Goal: Task Accomplishment & Management: Complete application form

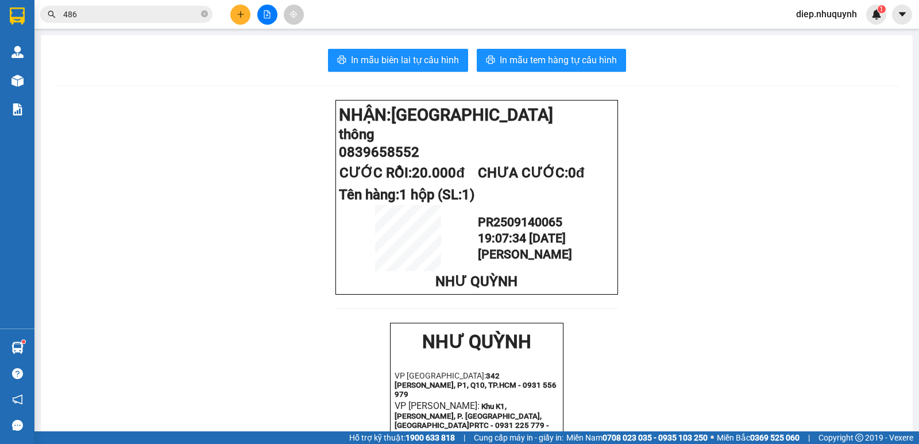
click at [238, 22] on button at bounding box center [240, 15] width 20 height 20
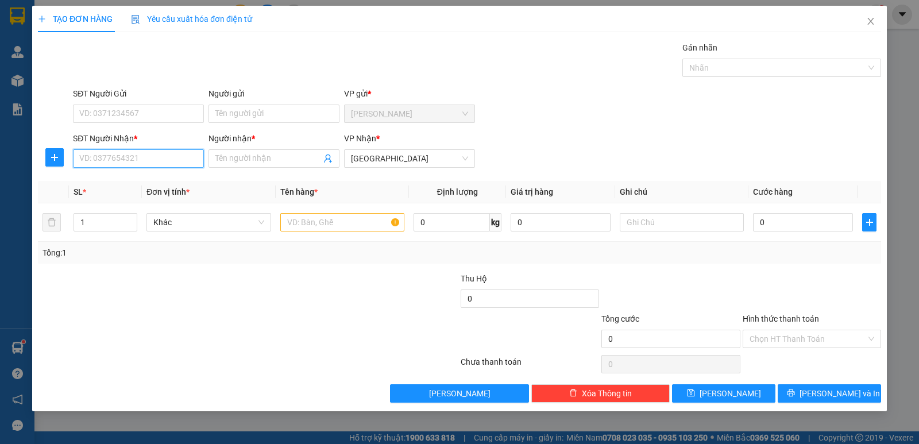
paste input "0343074814"
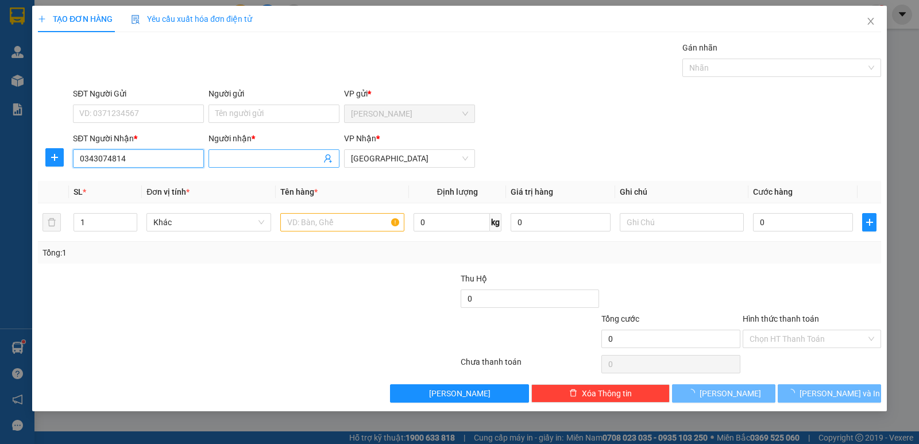
type input "0343074814"
click at [277, 159] on input "Người nhận *" at bounding box center [268, 158] width 106 height 13
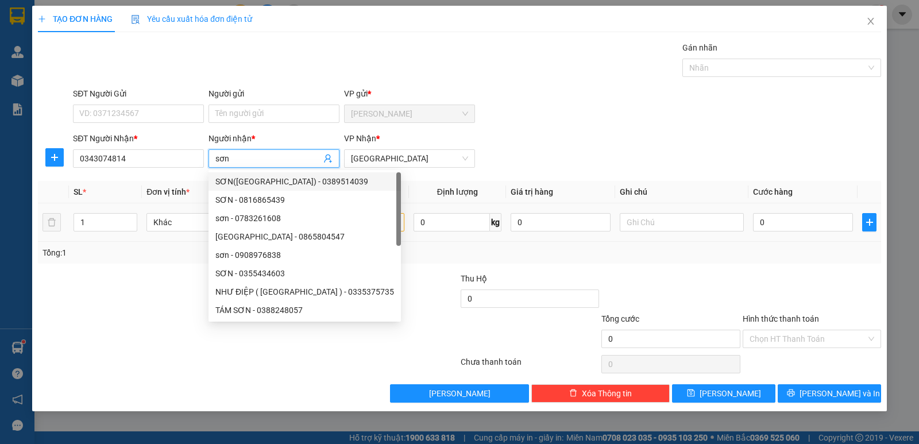
type input "sơn"
click at [376, 225] on input "text" at bounding box center [342, 222] width 124 height 18
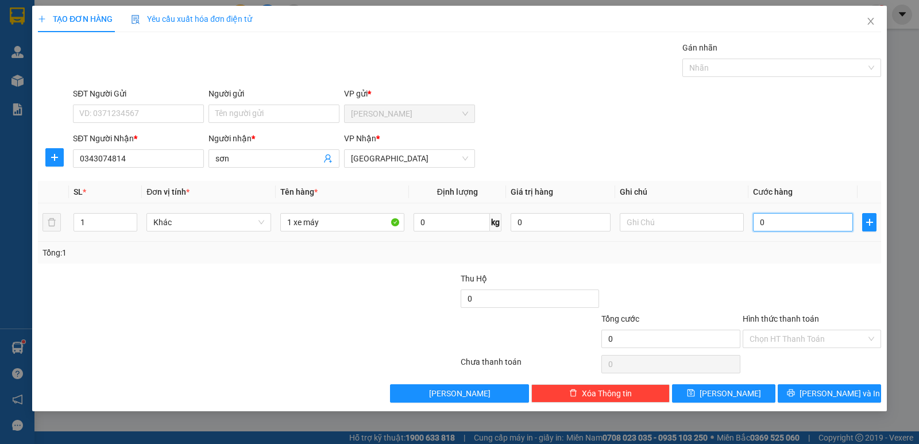
click at [811, 228] on input "0" at bounding box center [803, 222] width 100 height 18
click at [348, 225] on input "1 xe máy" at bounding box center [342, 222] width 124 height 18
drag, startPoint x: 305, startPoint y: 223, endPoint x: 340, endPoint y: 224, distance: 34.5
click at [340, 224] on input "1 xe máy" at bounding box center [342, 222] width 124 height 18
type input "1 xe 5912"
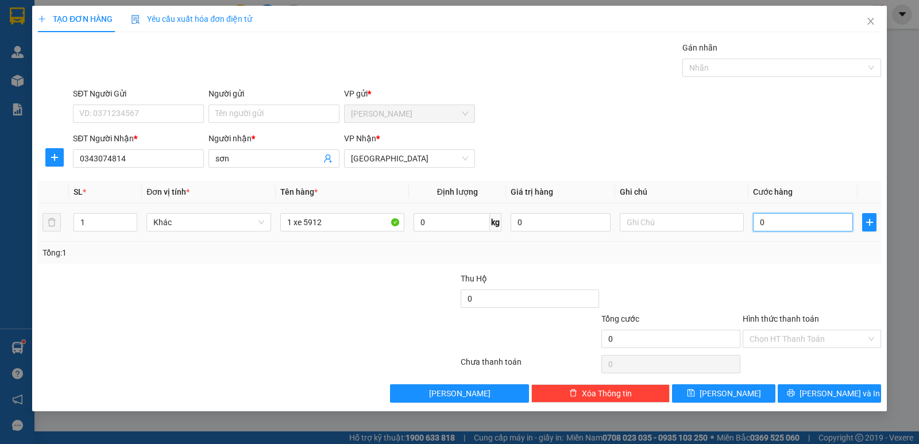
click at [789, 225] on input "0" at bounding box center [803, 222] width 100 height 18
type input "2"
type input "25"
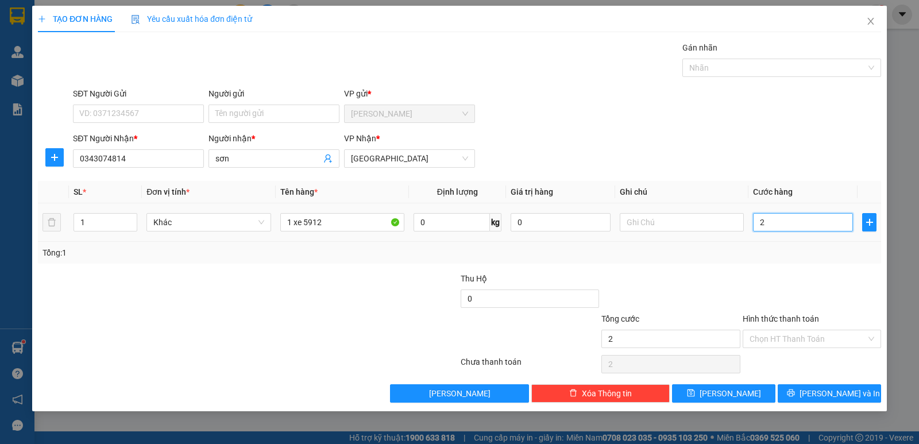
type input "25"
type input "250"
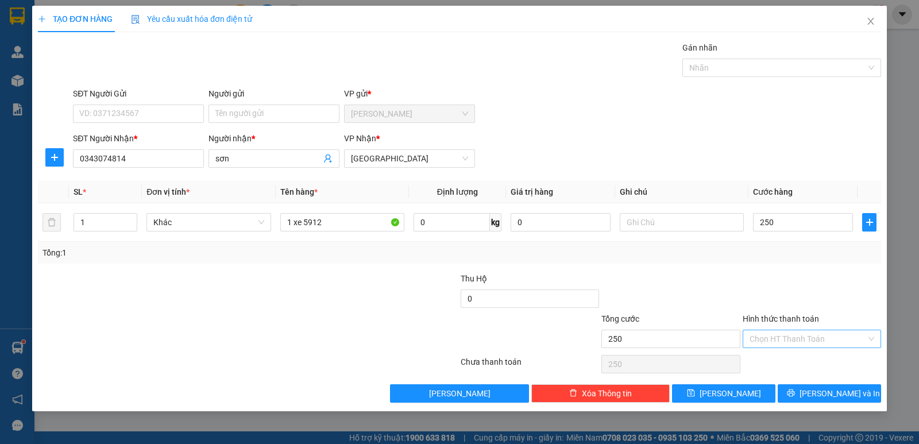
type input "250.000"
click at [806, 345] on input "Hình thức thanh toán" at bounding box center [808, 338] width 117 height 17
click at [799, 364] on div "Tại văn phòng" at bounding box center [812, 362] width 125 height 13
type input "0"
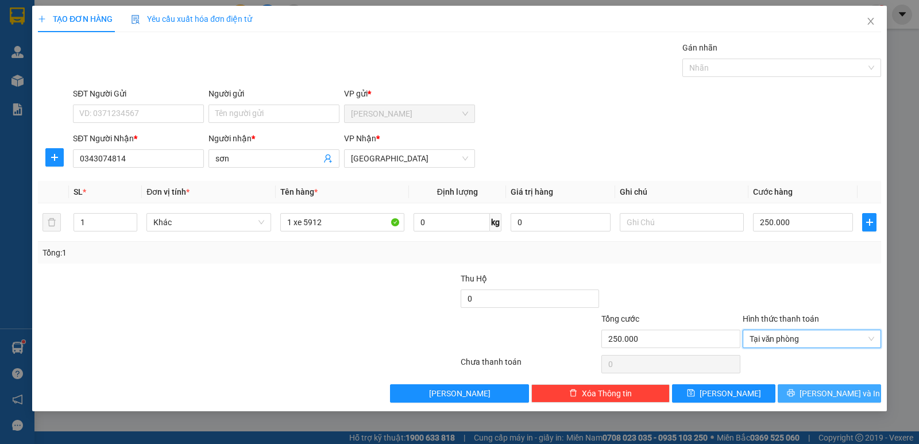
click at [823, 397] on span "[PERSON_NAME] và In" at bounding box center [840, 393] width 80 height 13
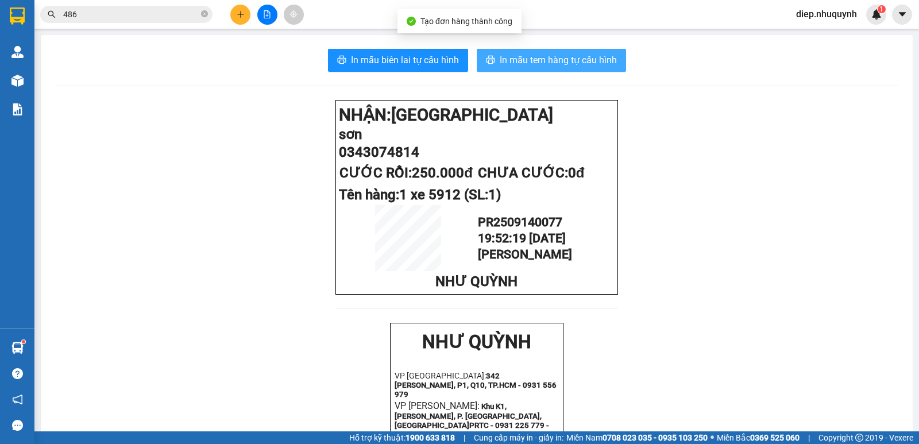
click at [535, 65] on span "In mẫu tem hàng tự cấu hình" at bounding box center [558, 60] width 117 height 14
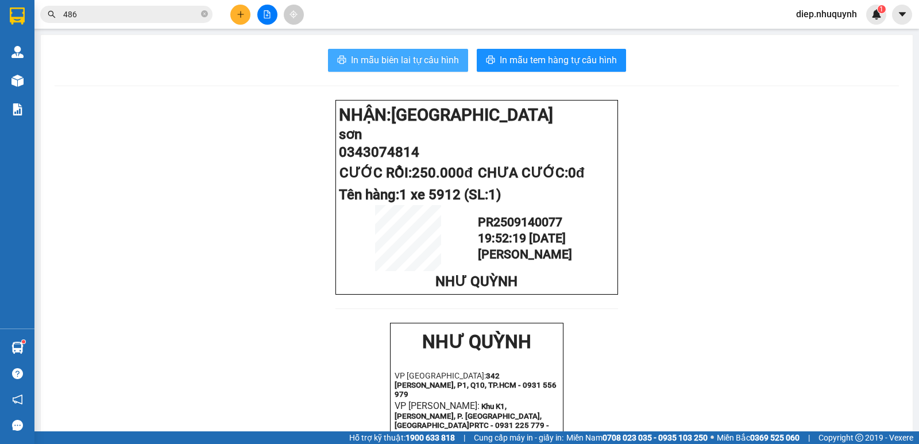
drag, startPoint x: 417, startPoint y: 61, endPoint x: 421, endPoint y: 101, distance: 40.4
click at [416, 61] on span "In mẫu biên lai tự cấu hình" at bounding box center [405, 60] width 108 height 14
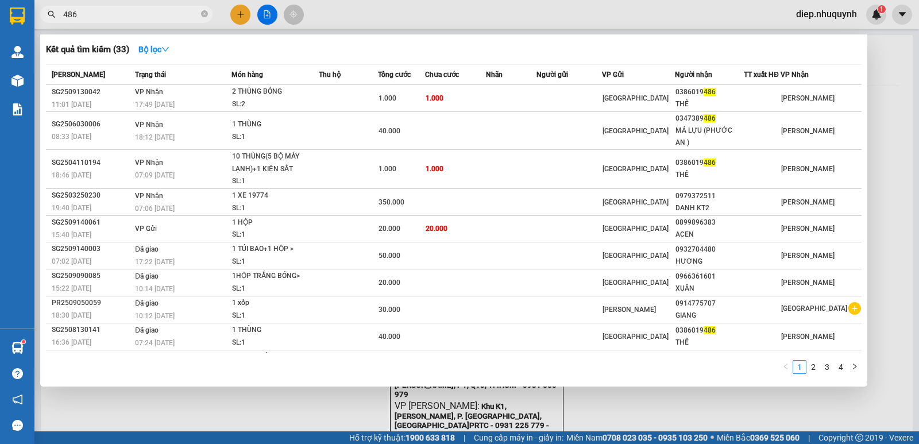
drag, startPoint x: 87, startPoint y: 12, endPoint x: 58, endPoint y: 9, distance: 29.5
click at [58, 9] on span "486" at bounding box center [126, 14] width 172 height 17
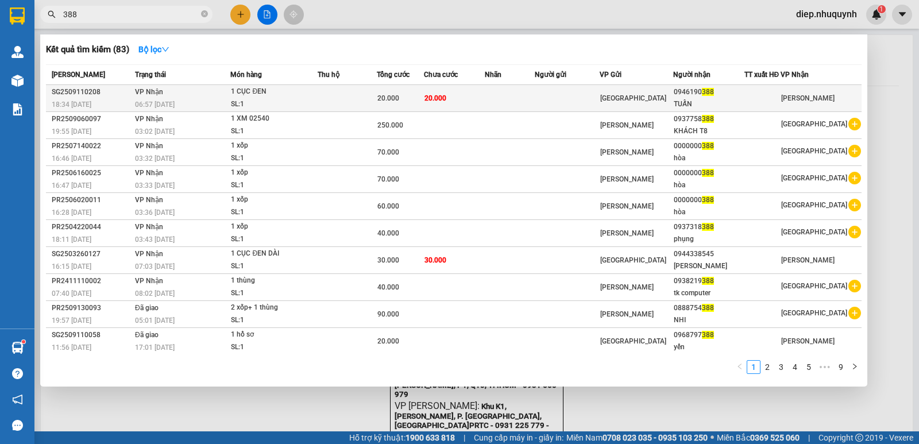
type input "388"
click at [457, 102] on td "20.000" at bounding box center [454, 98] width 61 height 27
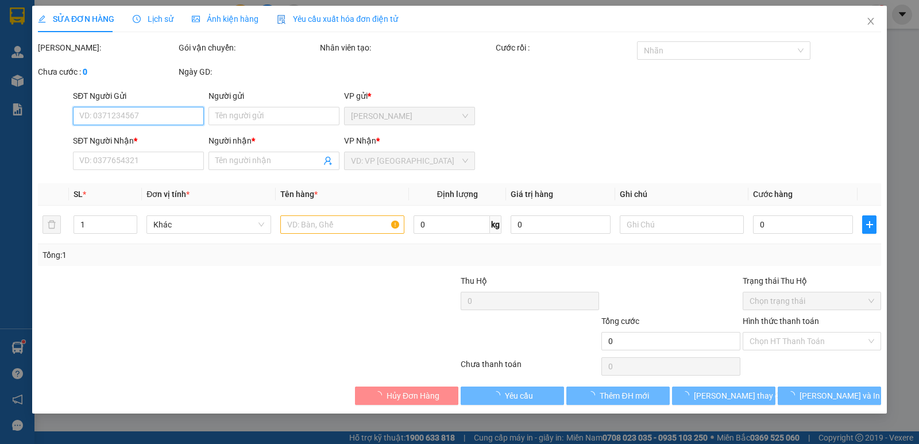
type input "0946190388"
type input "TUẤN"
type input "20.000"
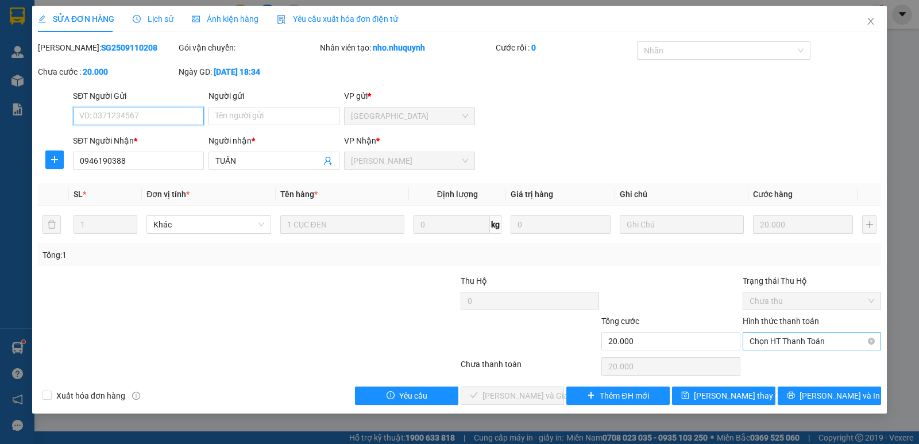
click at [786, 341] on span "Chọn HT Thanh Toán" at bounding box center [812, 341] width 125 height 17
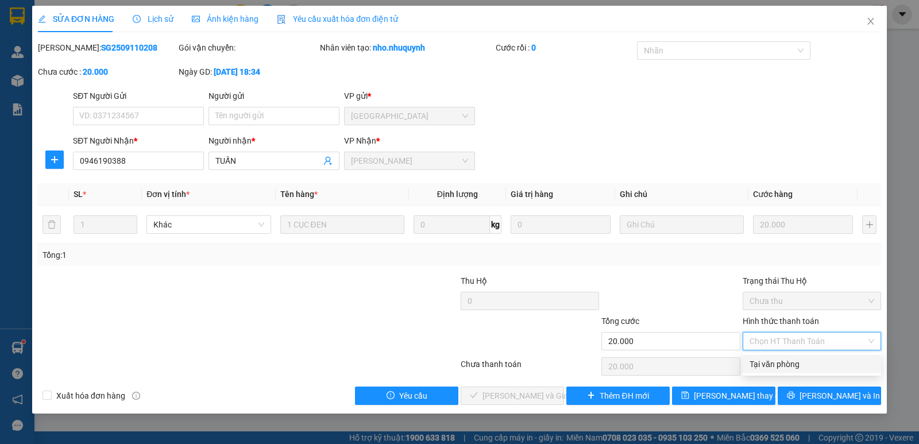
click at [786, 359] on div "Tại văn phòng" at bounding box center [812, 364] width 125 height 13
type input "0"
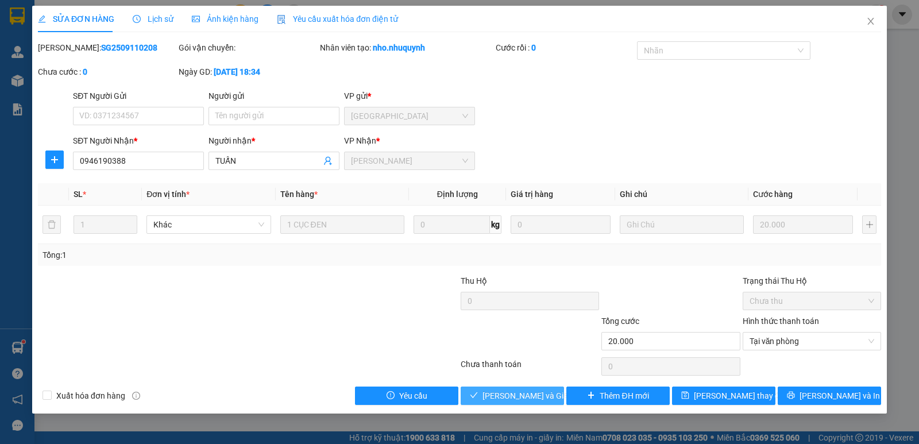
click at [512, 400] on span "[PERSON_NAME] và Giao hàng" at bounding box center [538, 396] width 110 height 13
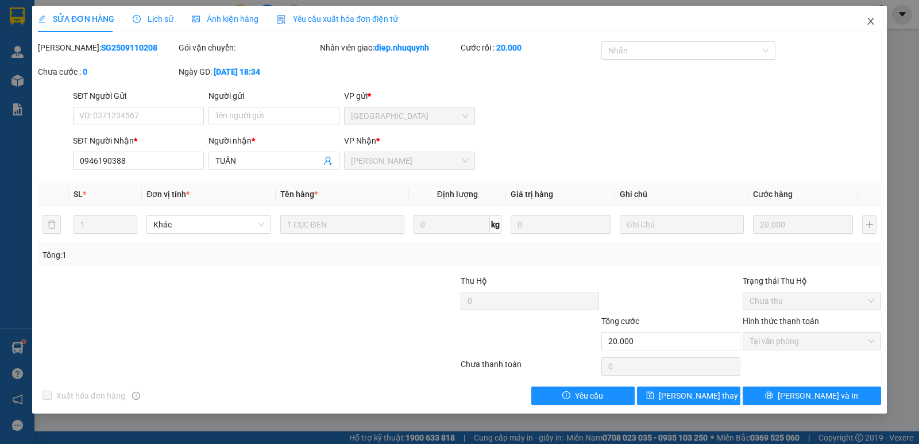
drag, startPoint x: 869, startPoint y: 21, endPoint x: 846, endPoint y: 26, distance: 23.1
click at [866, 21] on icon "close" at bounding box center [870, 21] width 9 height 9
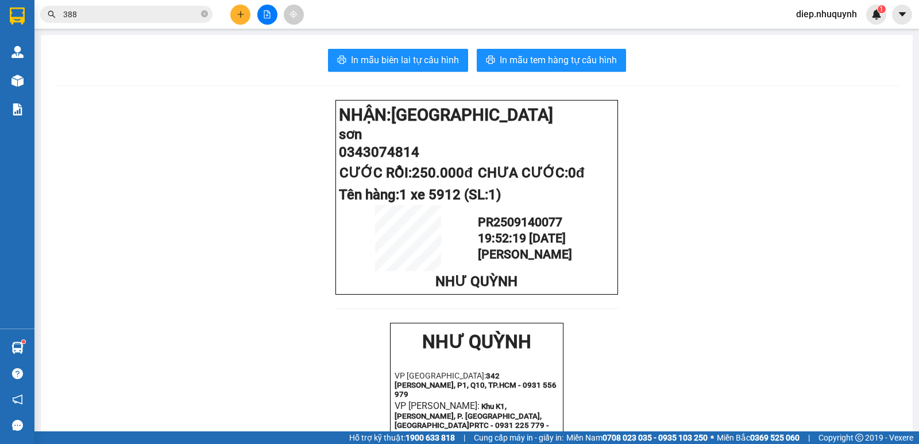
click at [237, 14] on icon "plus" at bounding box center [241, 14] width 8 height 8
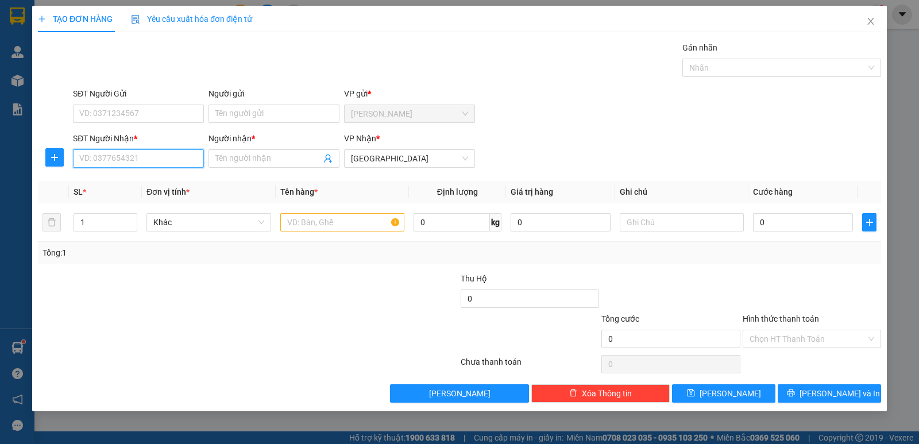
click at [176, 153] on input "SĐT Người Nhận *" at bounding box center [138, 158] width 131 height 18
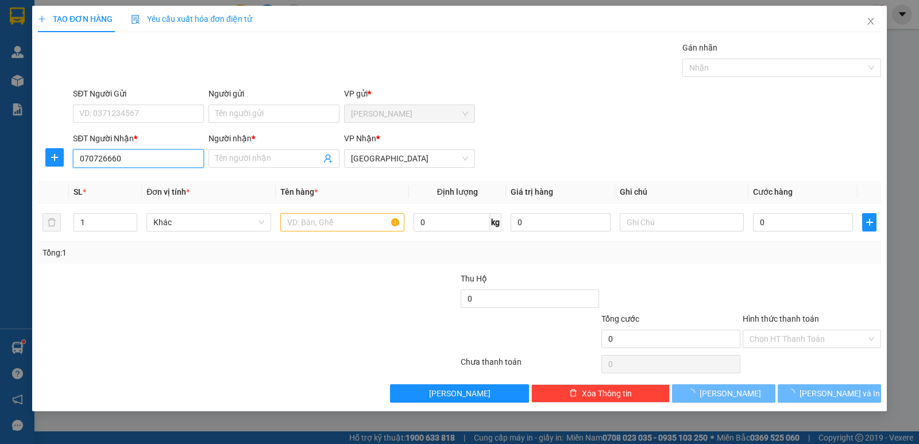
type input "0707266602"
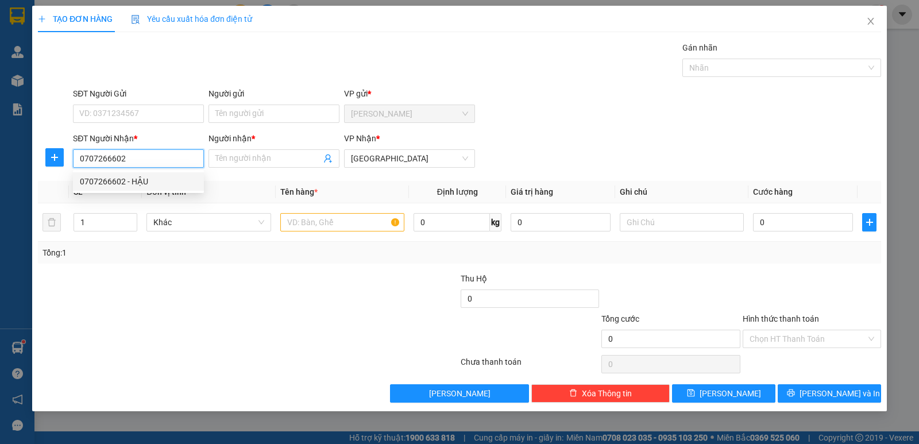
click at [166, 188] on div "0707266602 - HẬU" at bounding box center [138, 181] width 131 height 18
type input "HẬU"
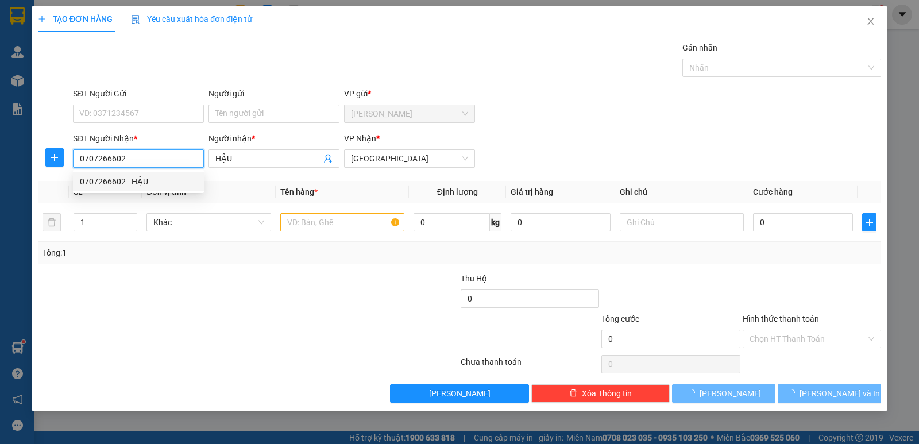
type input "20.000"
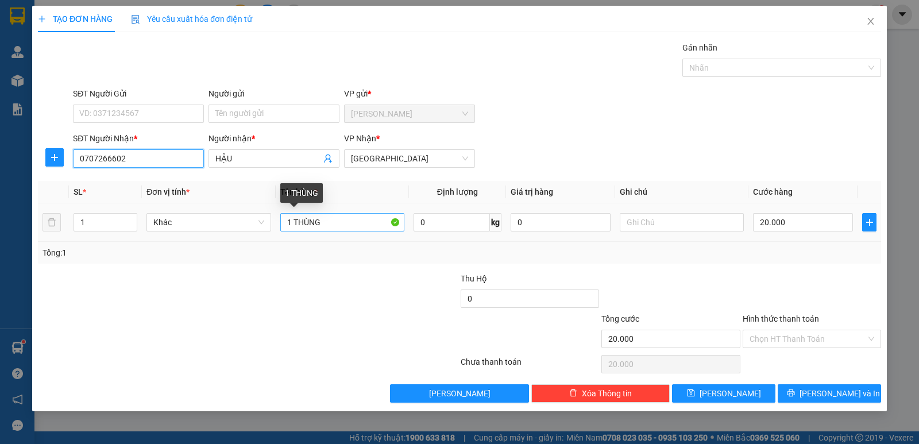
type input "0707266602"
drag, startPoint x: 293, startPoint y: 222, endPoint x: 339, endPoint y: 224, distance: 46.0
click at [339, 224] on input "1 THÙNG" at bounding box center [342, 222] width 124 height 18
type input "1 bịch"
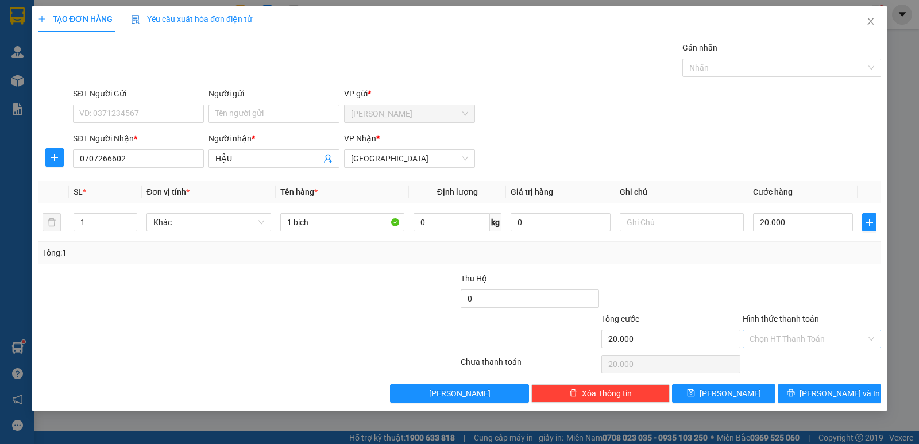
click at [819, 341] on input "Hình thức thanh toán" at bounding box center [808, 338] width 117 height 17
click at [817, 366] on div "Tại văn phòng" at bounding box center [812, 362] width 125 height 13
type input "0"
click at [846, 393] on span "[PERSON_NAME] và In" at bounding box center [840, 393] width 80 height 13
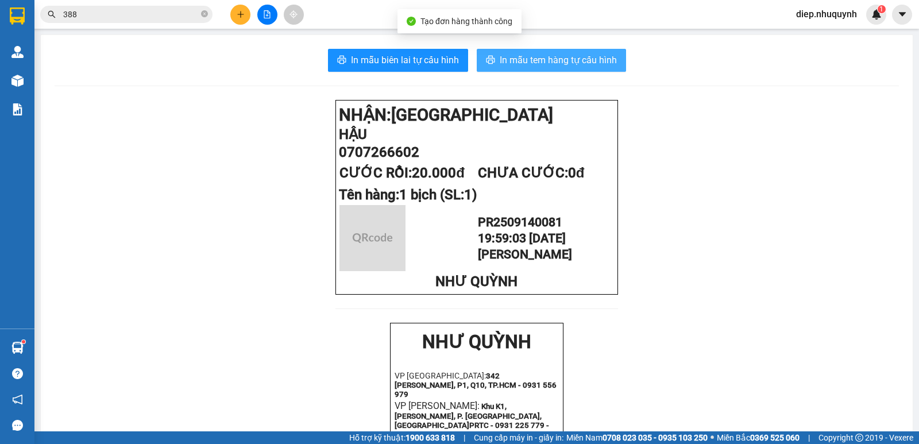
click at [519, 59] on span "In mẫu tem hàng tự cấu hình" at bounding box center [558, 60] width 117 height 14
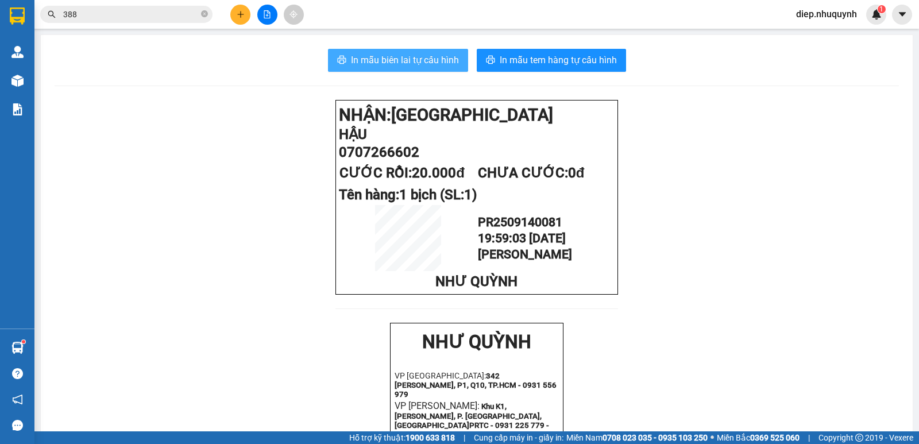
click at [390, 61] on span "In mẫu biên lai tự cấu hình" at bounding box center [405, 60] width 108 height 14
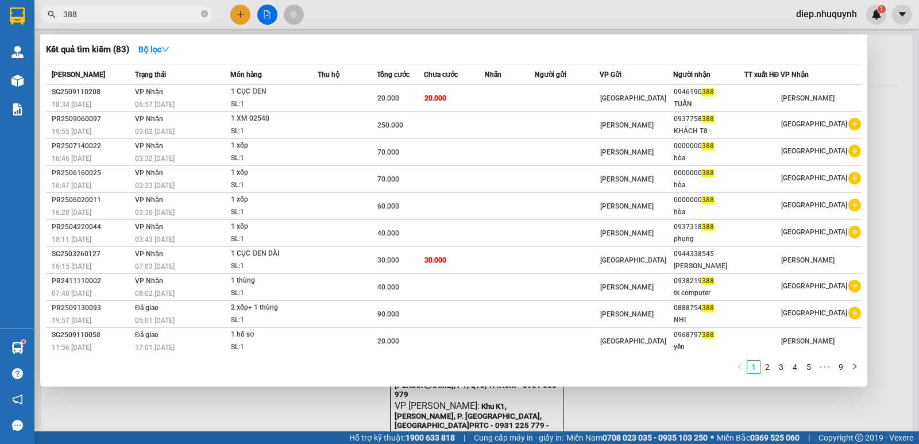
drag, startPoint x: 90, startPoint y: 16, endPoint x: 49, endPoint y: 16, distance: 40.8
click at [49, 16] on div "388" at bounding box center [112, 14] width 224 height 17
click at [80, 20] on input "08" at bounding box center [131, 14] width 136 height 13
type input "08"
click at [238, 18] on div at bounding box center [459, 222] width 919 height 444
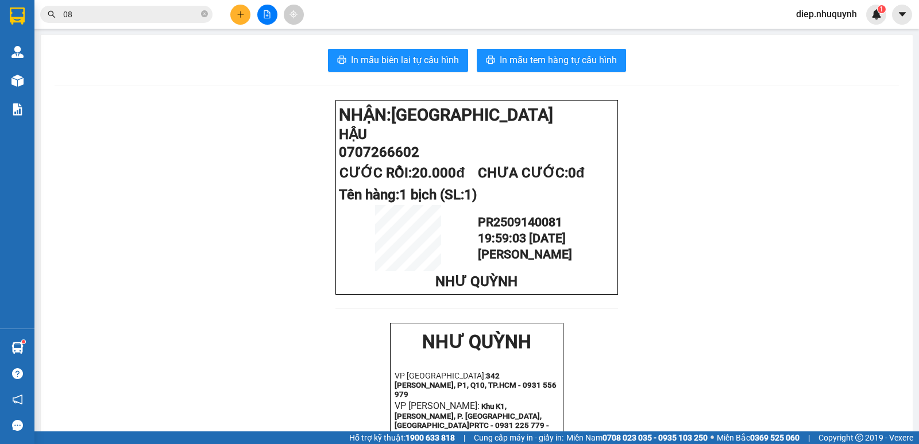
click at [242, 15] on icon "plus" at bounding box center [241, 14] width 8 height 8
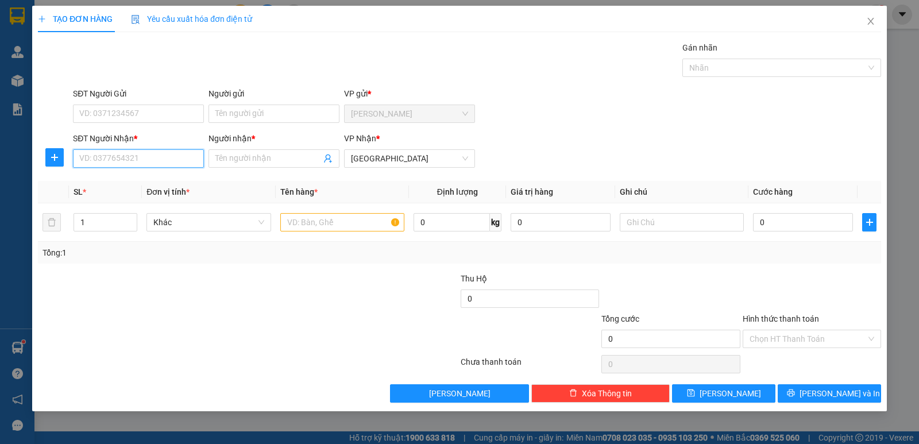
click at [159, 160] on input "SĐT Người Nhận *" at bounding box center [138, 158] width 131 height 18
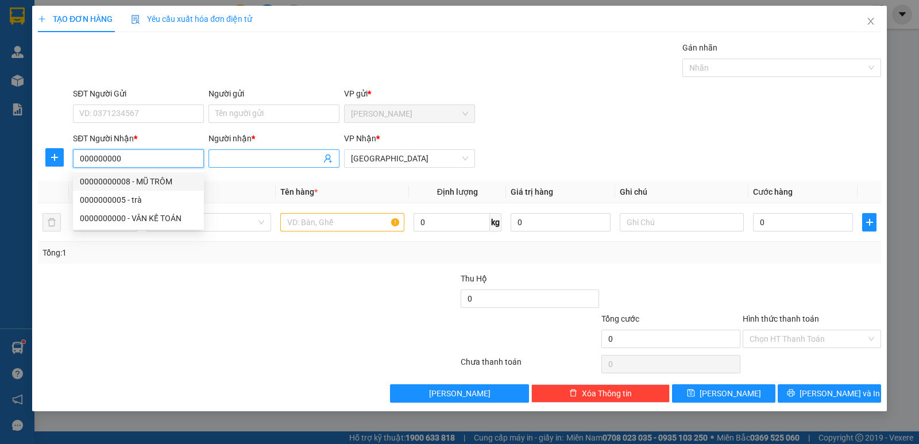
type input "000000000"
click at [248, 159] on input "Người nhận *" at bounding box center [268, 158] width 106 height 13
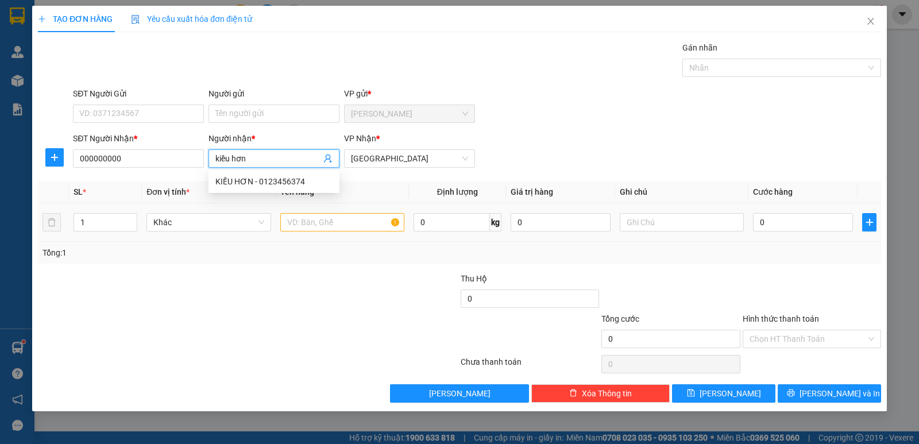
type input "kiều hơn"
click at [349, 223] on input "text" at bounding box center [342, 222] width 124 height 18
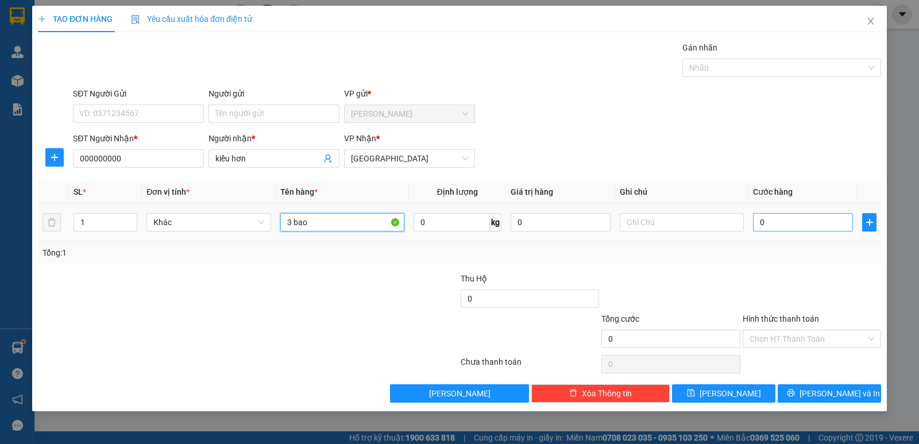
type input "3 bao"
type input "1"
type input "15"
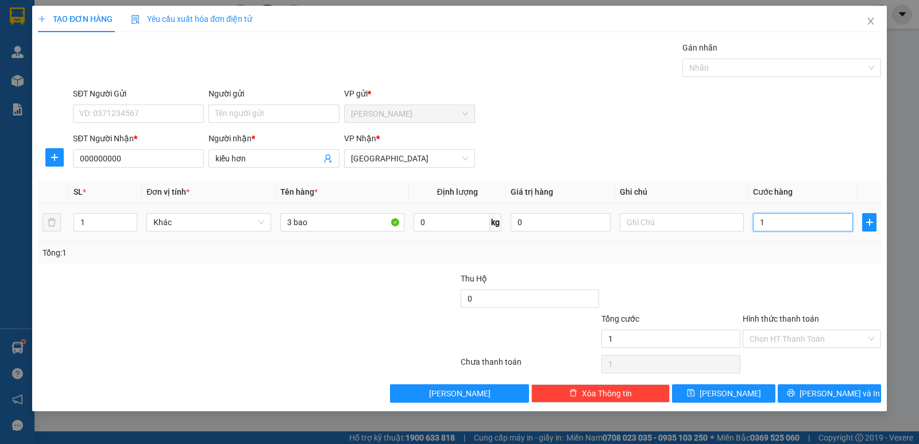
type input "15"
type input "155"
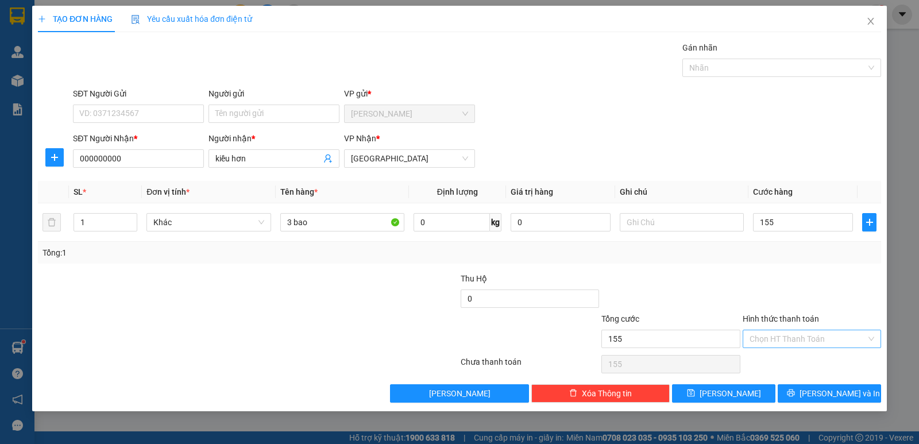
type input "155.000"
click at [826, 336] on input "Hình thức thanh toán" at bounding box center [808, 338] width 117 height 17
drag, startPoint x: 843, startPoint y: 360, endPoint x: 807, endPoint y: 374, distance: 38.7
click at [839, 359] on div "Tại văn phòng" at bounding box center [812, 362] width 125 height 13
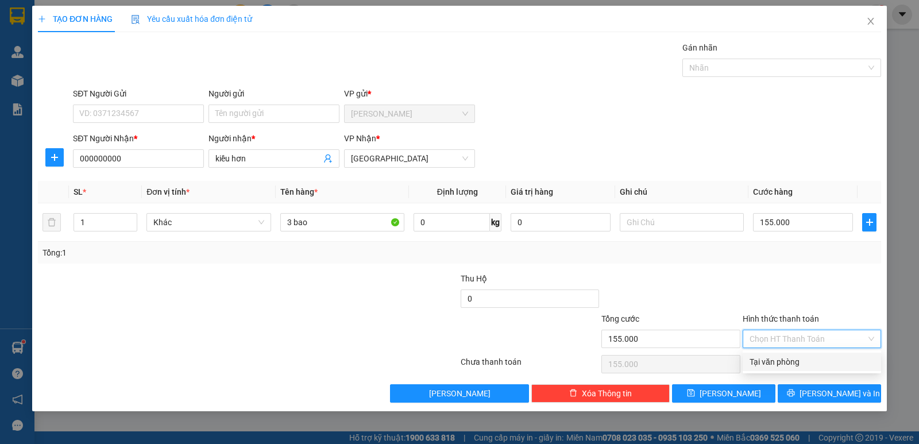
type input "0"
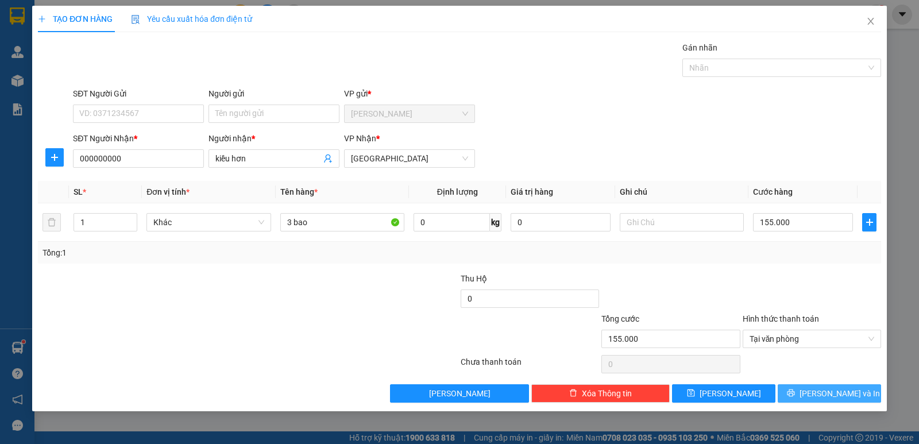
click at [845, 391] on span "[PERSON_NAME] và In" at bounding box center [840, 393] width 80 height 13
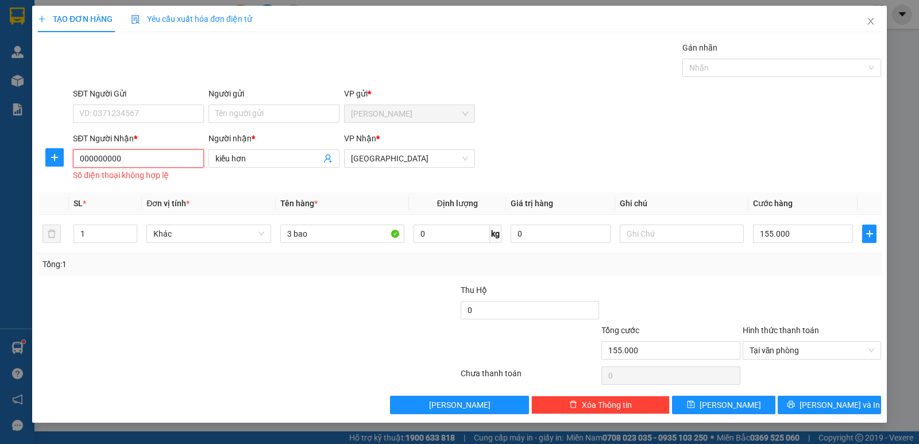
click at [141, 155] on input "000000000" at bounding box center [138, 158] width 131 height 18
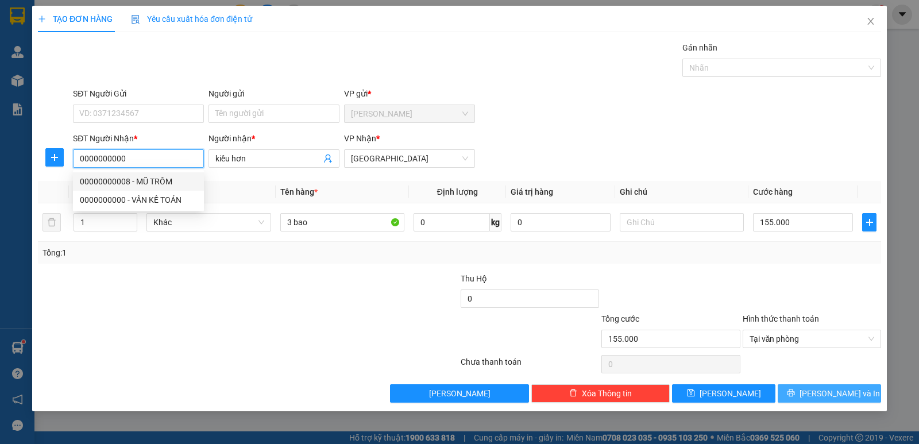
type input "0000000000"
click at [830, 390] on span "[PERSON_NAME] và In" at bounding box center [840, 393] width 80 height 13
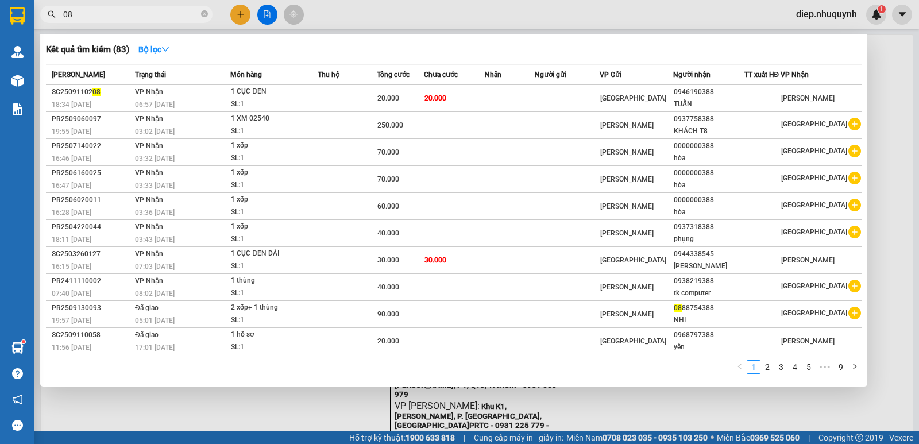
drag, startPoint x: 83, startPoint y: 16, endPoint x: 44, endPoint y: 10, distance: 38.9
click at [44, 10] on span "08" at bounding box center [126, 14] width 172 height 17
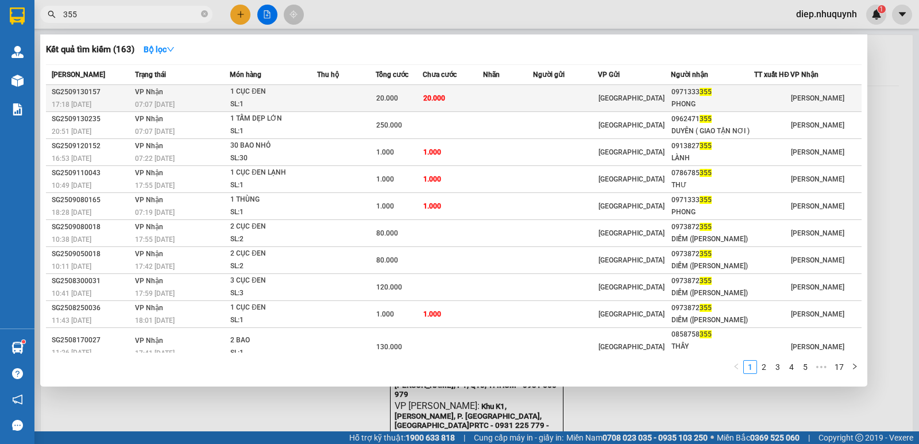
type input "355"
click at [317, 93] on div "1 CỤC ĐEN" at bounding box center [273, 92] width 86 height 13
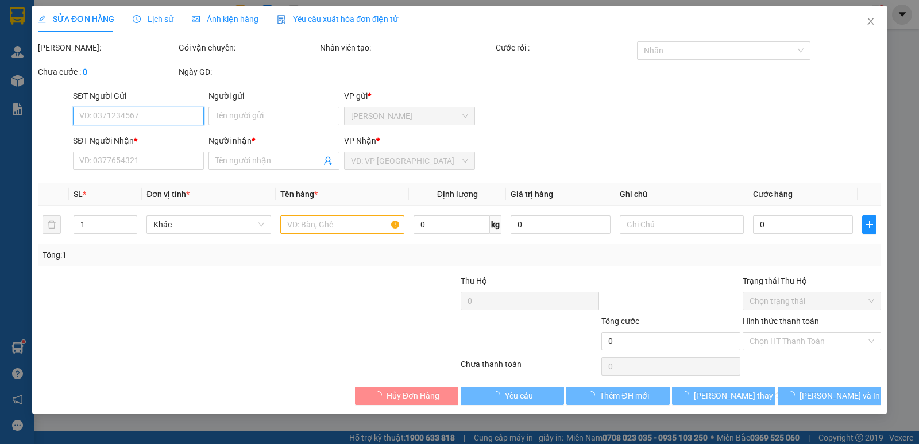
type input "0971333355"
type input "PHONG"
type input "20.000"
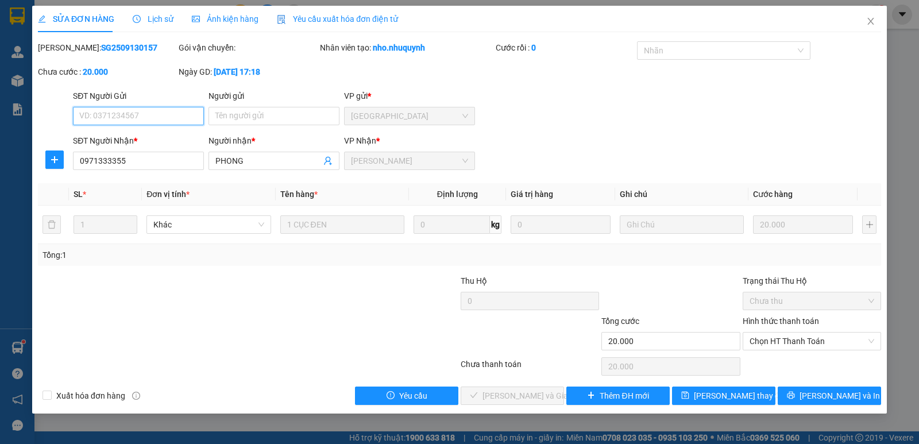
click at [784, 340] on span "Chọn HT Thanh Toán" at bounding box center [812, 341] width 125 height 17
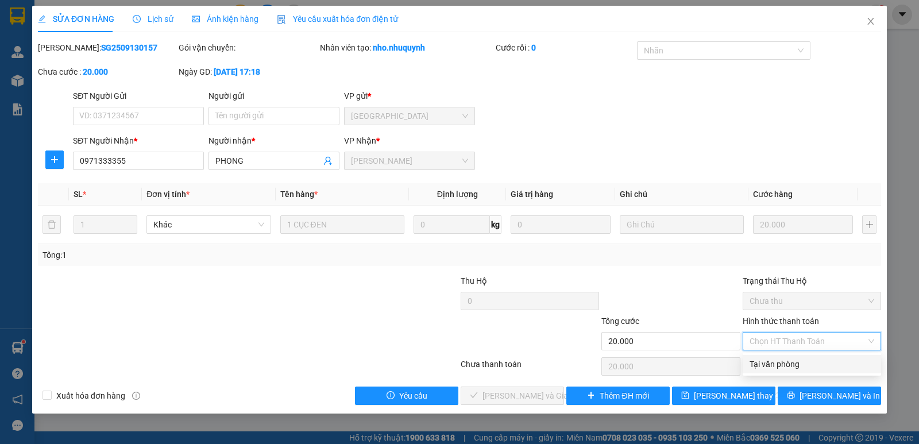
click at [806, 365] on div "Tại văn phòng" at bounding box center [812, 364] width 125 height 13
type input "0"
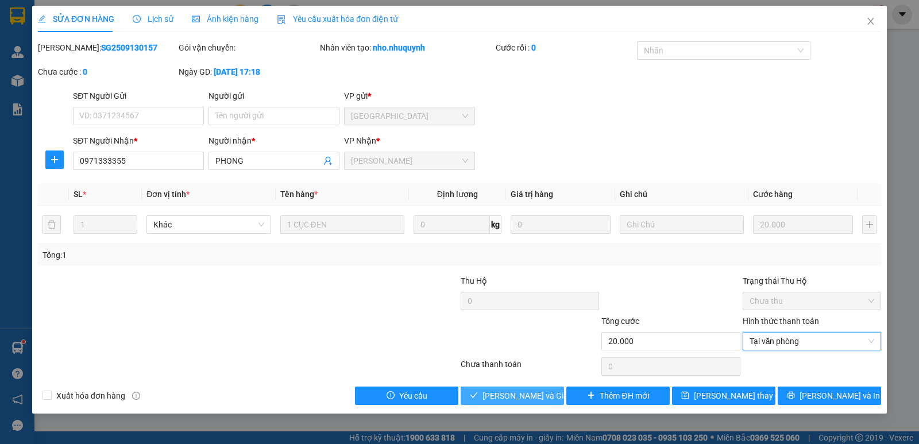
click at [541, 396] on span "[PERSON_NAME] và Giao hàng" at bounding box center [538, 396] width 110 height 13
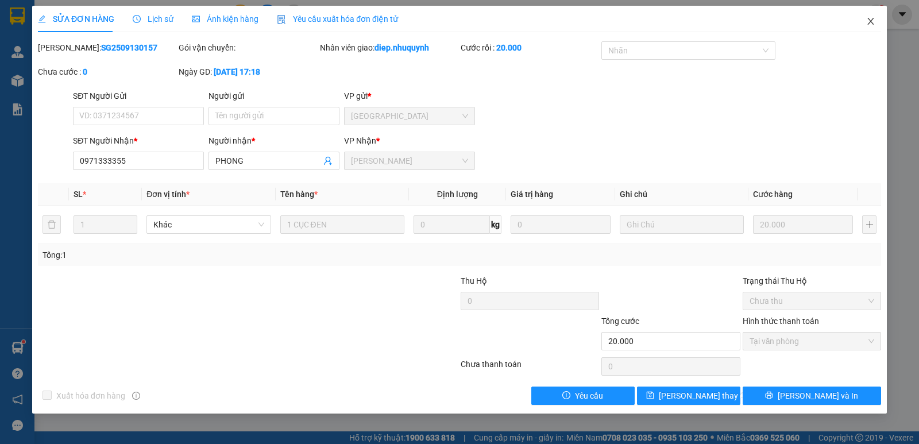
click at [876, 20] on span "Close" at bounding box center [871, 22] width 32 height 32
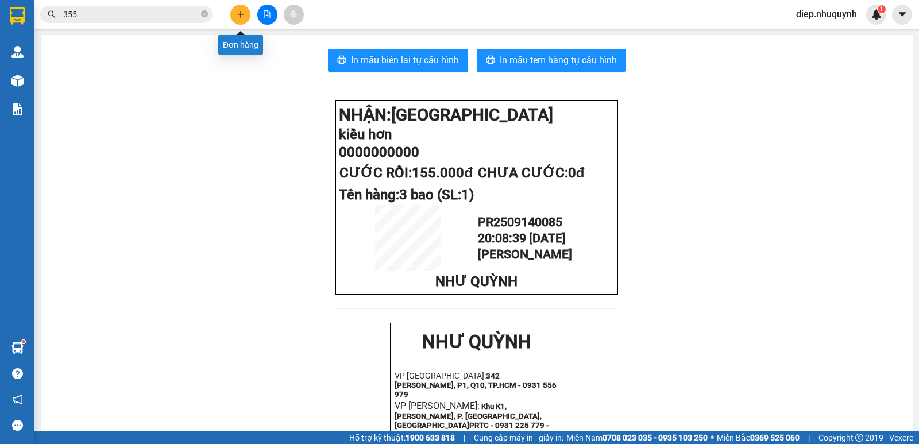
click at [240, 11] on icon "plus" at bounding box center [241, 14] width 8 height 8
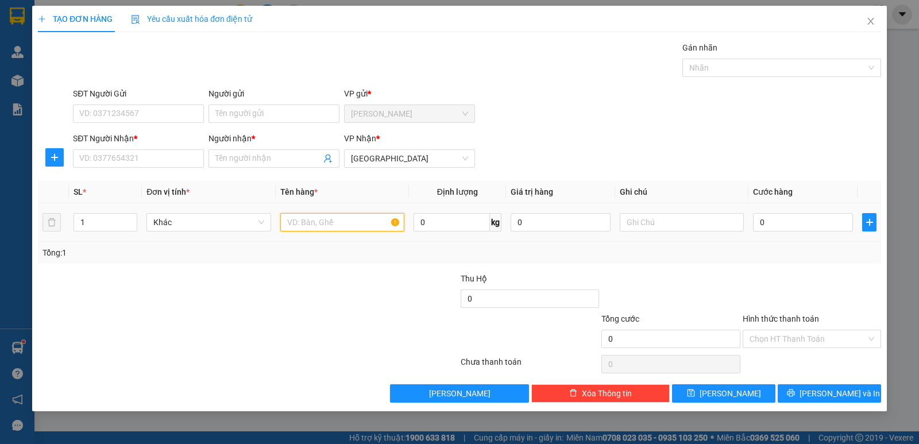
click at [314, 228] on input "text" at bounding box center [342, 222] width 124 height 18
type input "1 bịch xanh"
click at [784, 231] on input "0" at bounding box center [803, 222] width 100 height 18
type input "2"
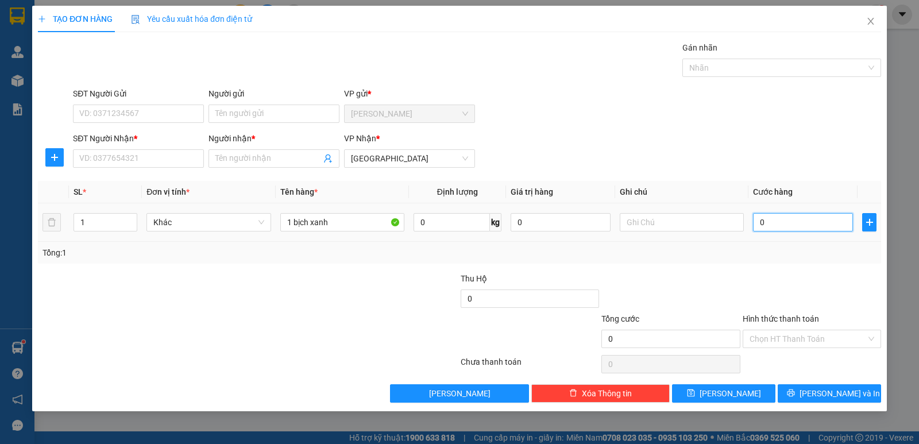
type input "2"
type input "20"
type input "20.000"
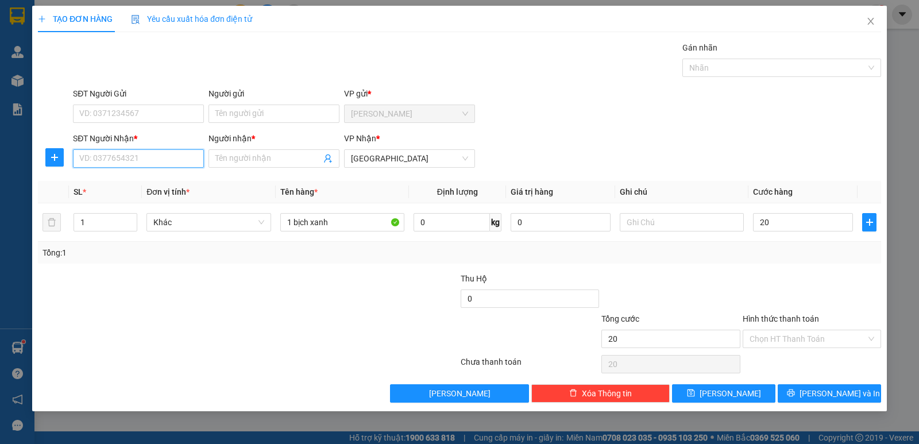
type input "20.000"
click at [153, 164] on input "SĐT Người Nhận *" at bounding box center [138, 158] width 131 height 18
type input "0779711894"
click at [281, 154] on input "Người nhận *" at bounding box center [268, 158] width 106 height 13
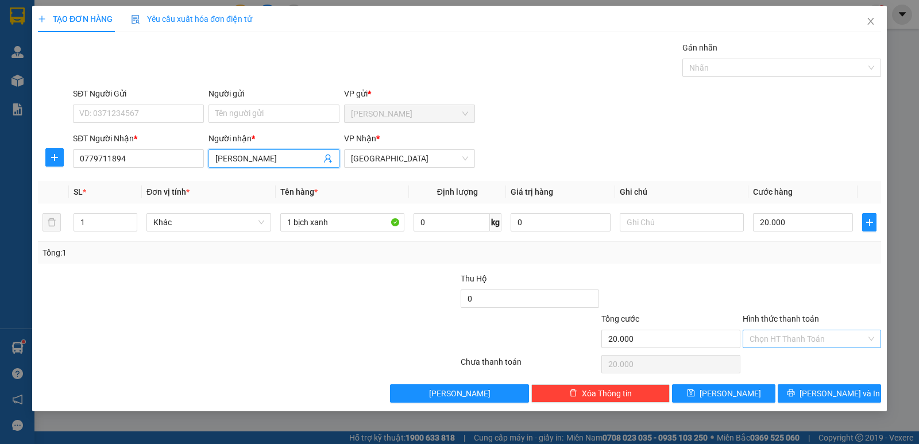
type input "[PERSON_NAME]"
click at [793, 336] on input "Hình thức thanh toán" at bounding box center [808, 338] width 117 height 17
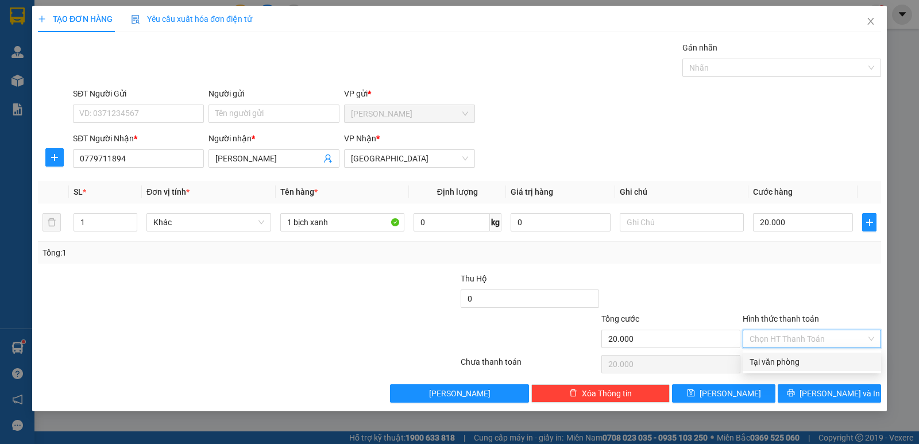
click at [798, 360] on div "Tại văn phòng" at bounding box center [812, 362] width 125 height 13
type input "0"
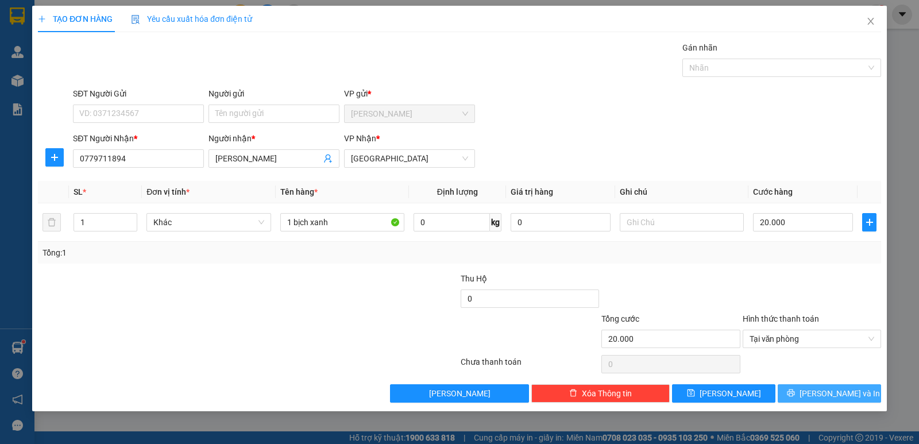
click at [830, 394] on span "[PERSON_NAME] và In" at bounding box center [840, 393] width 80 height 13
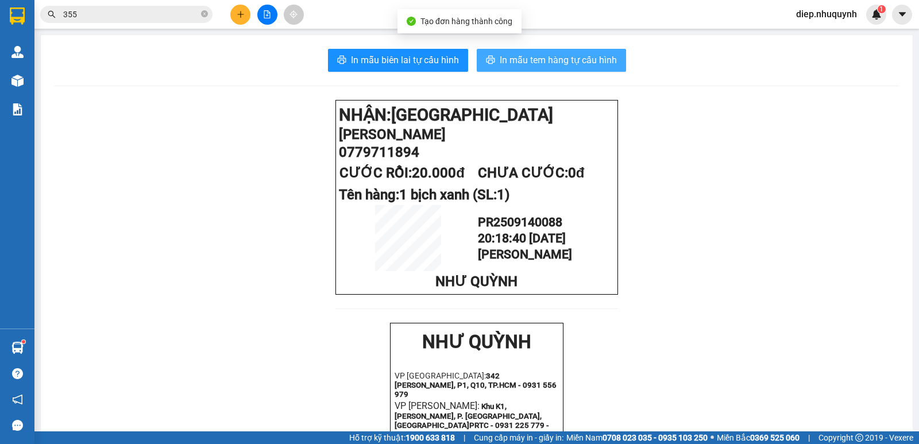
click at [543, 65] on span "In mẫu tem hàng tự cấu hình" at bounding box center [558, 60] width 117 height 14
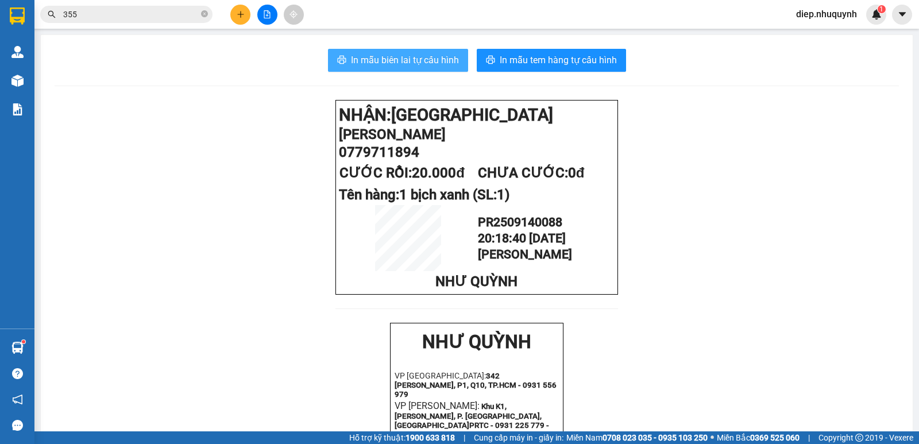
click at [427, 56] on span "In mẫu biên lai tự cấu hình" at bounding box center [405, 60] width 108 height 14
click at [105, 16] on input "355" at bounding box center [131, 14] width 136 height 13
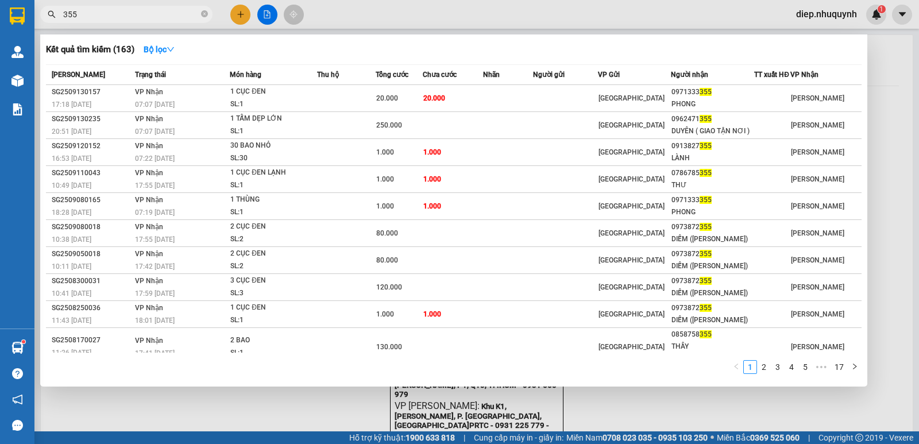
drag, startPoint x: 88, startPoint y: 15, endPoint x: 55, endPoint y: 14, distance: 33.3
click at [55, 14] on div "355" at bounding box center [112, 14] width 224 height 17
click at [892, 160] on div at bounding box center [459, 222] width 919 height 444
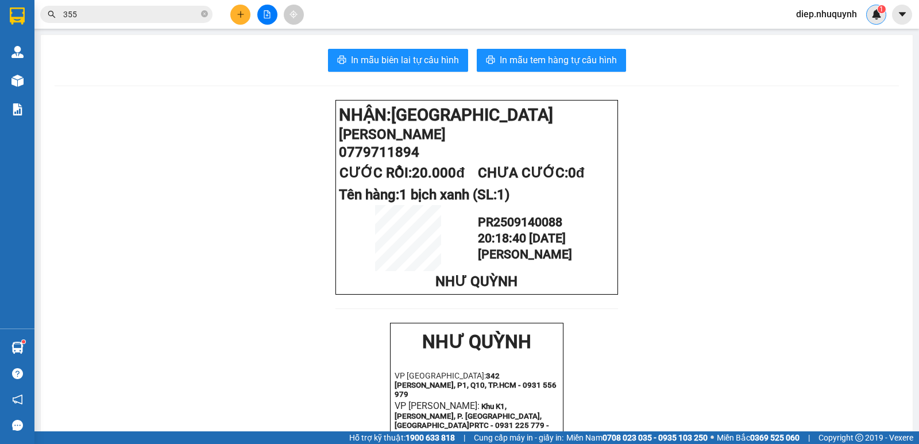
click at [878, 22] on div "1" at bounding box center [876, 15] width 20 height 20
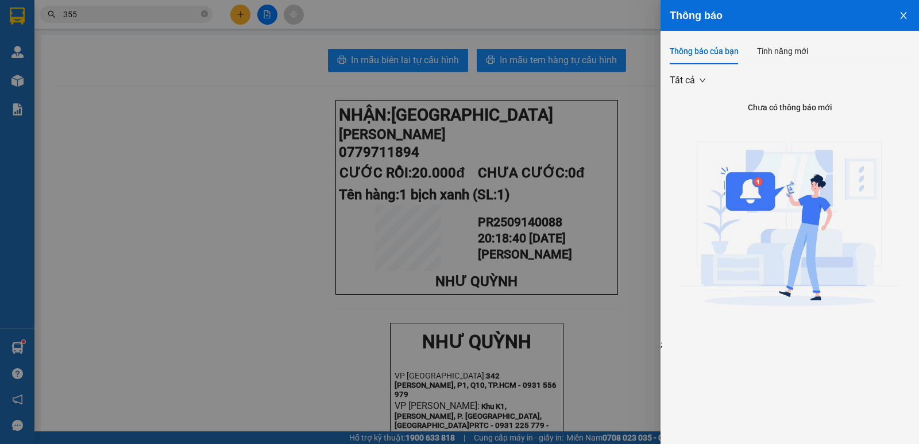
click at [902, 15] on icon "close" at bounding box center [903, 15] width 9 height 9
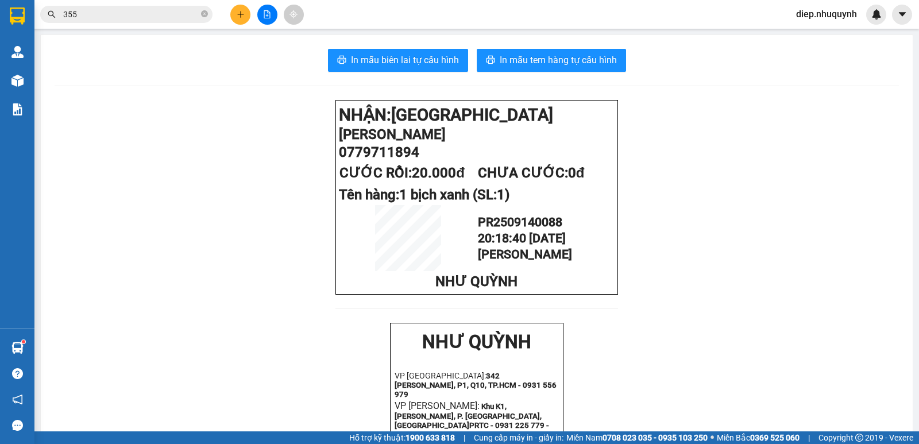
click at [851, 20] on span "diep.nhuquynh" at bounding box center [826, 14] width 79 height 14
click at [816, 33] on span "Đăng xuất" at bounding box center [831, 35] width 56 height 13
